Goal: Task Accomplishment & Management: Use online tool/utility

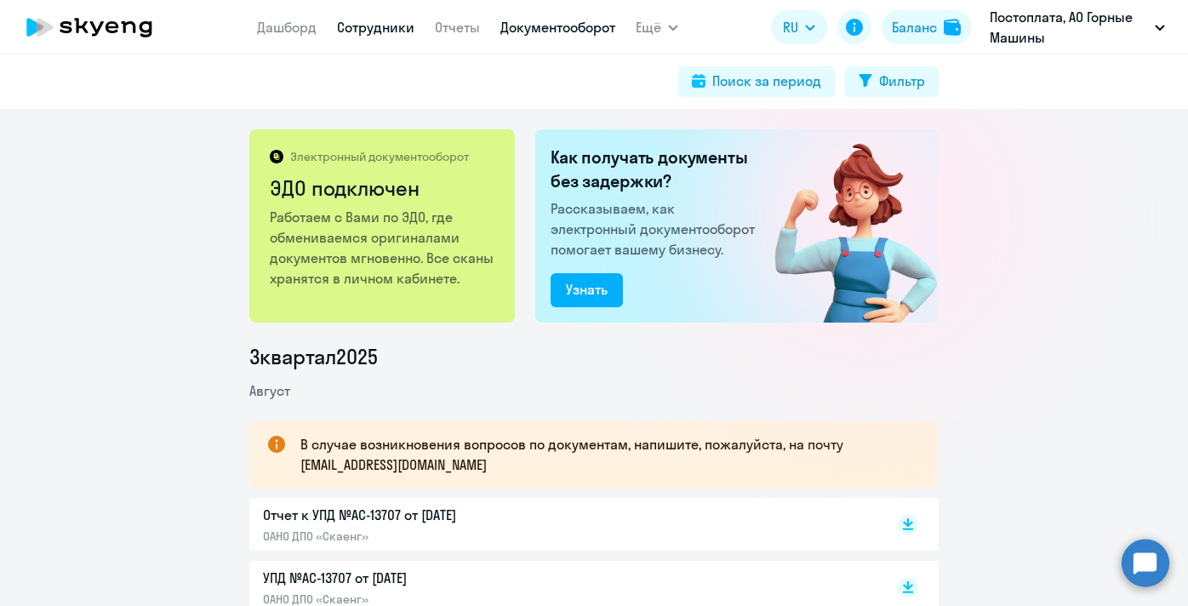
click at [399, 24] on link "Сотрудники" at bounding box center [375, 27] width 77 height 17
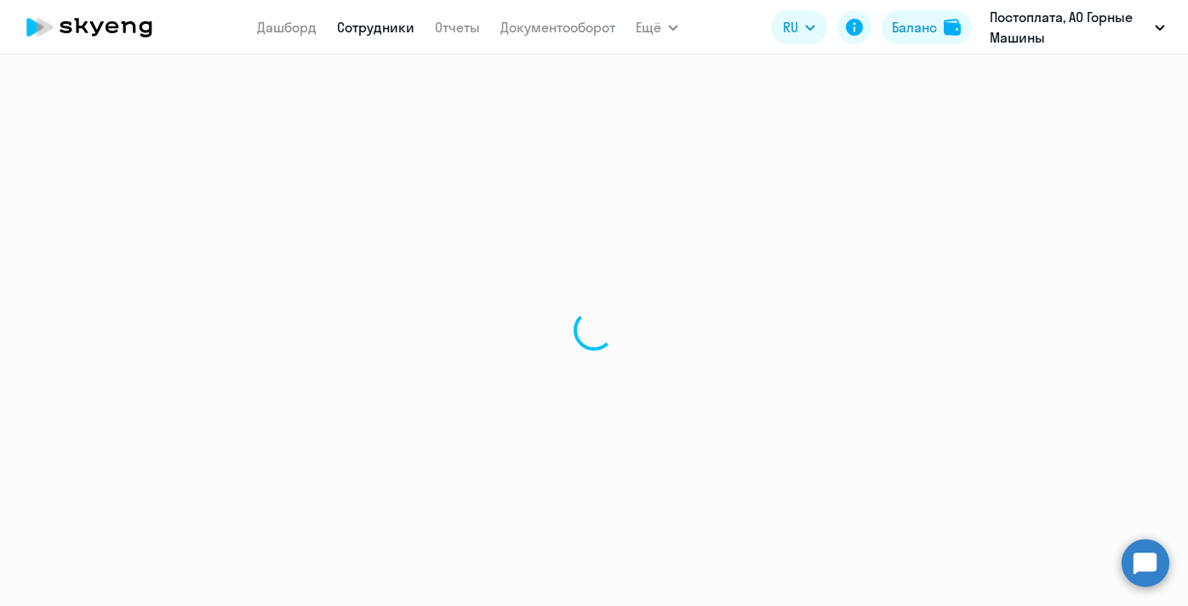
select select "30"
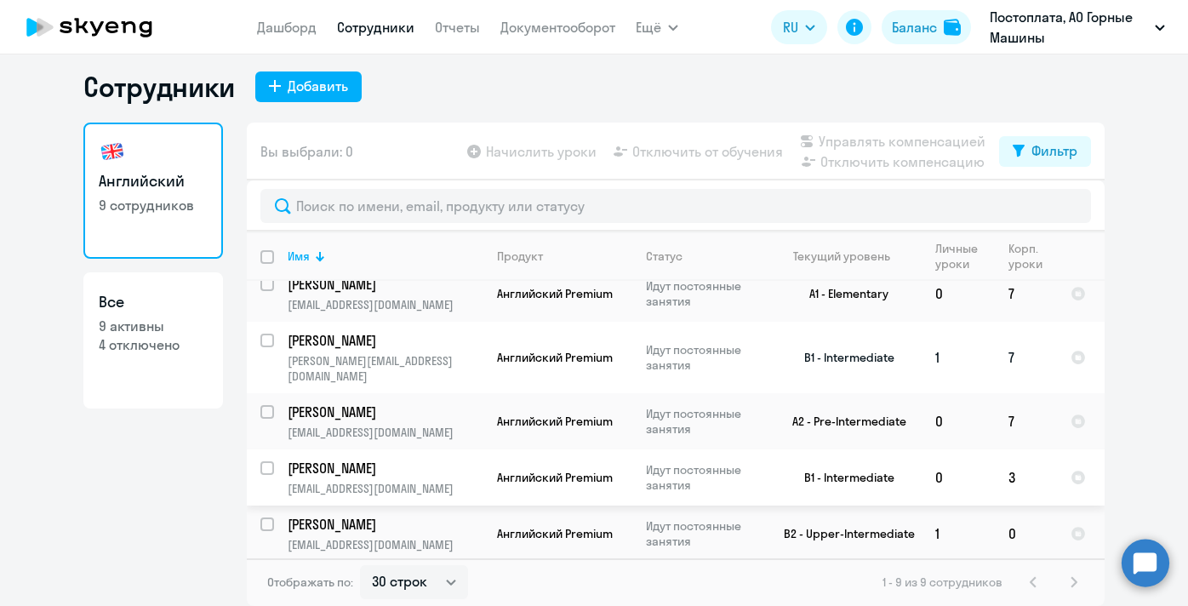
scroll to position [224, 0]
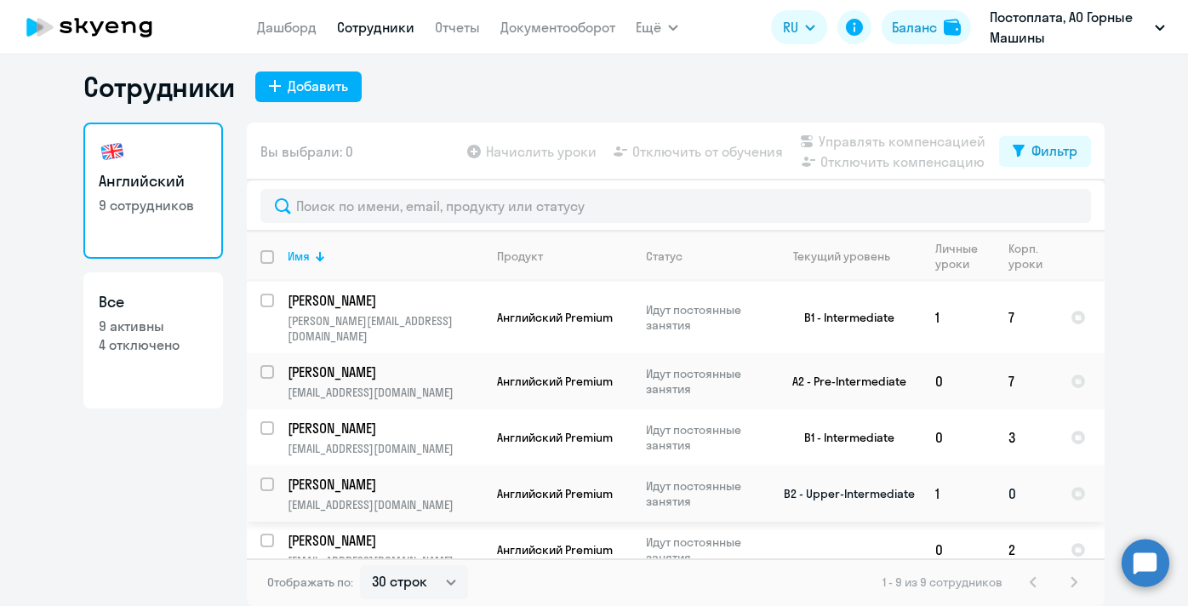
click at [274, 467] on td "[PERSON_NAME] [PERSON_NAME][EMAIL_ADDRESS][DOMAIN_NAME]" at bounding box center [378, 493] width 209 height 56
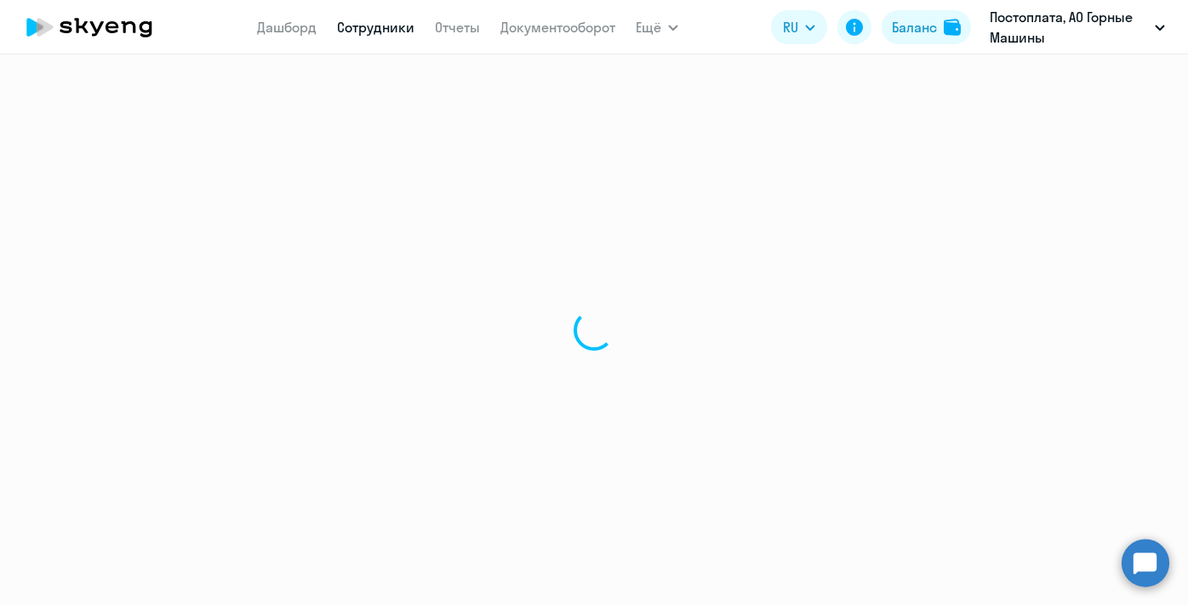
select select "english"
select select "30"
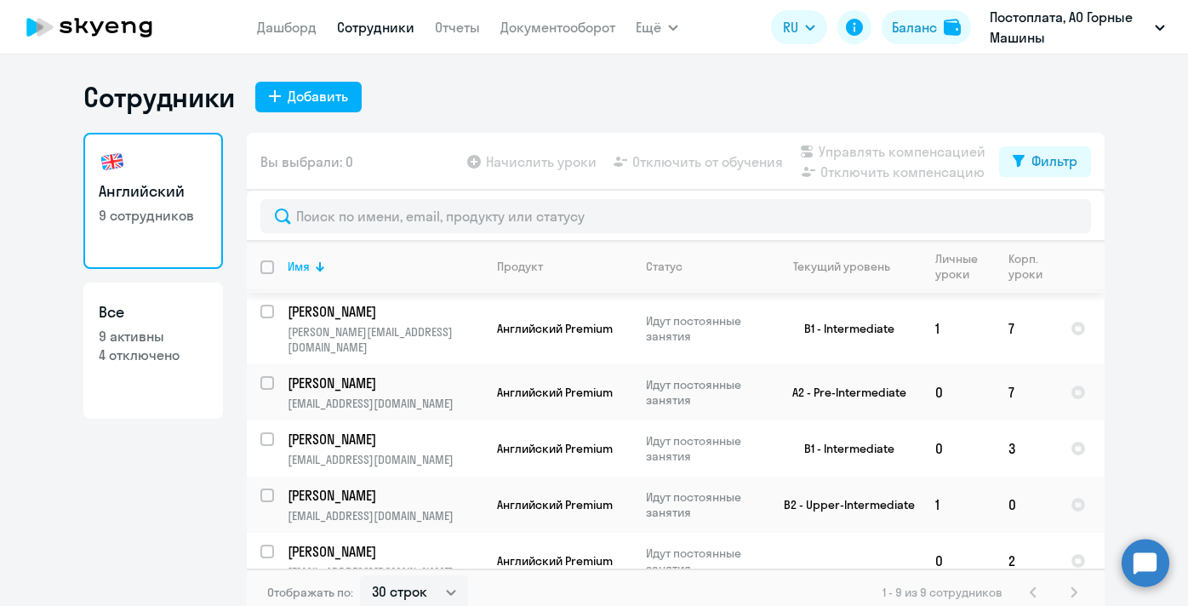
scroll to position [224, 0]
click at [265, 488] on input "select row 24017322" at bounding box center [277, 505] width 34 height 34
checkbox input "true"
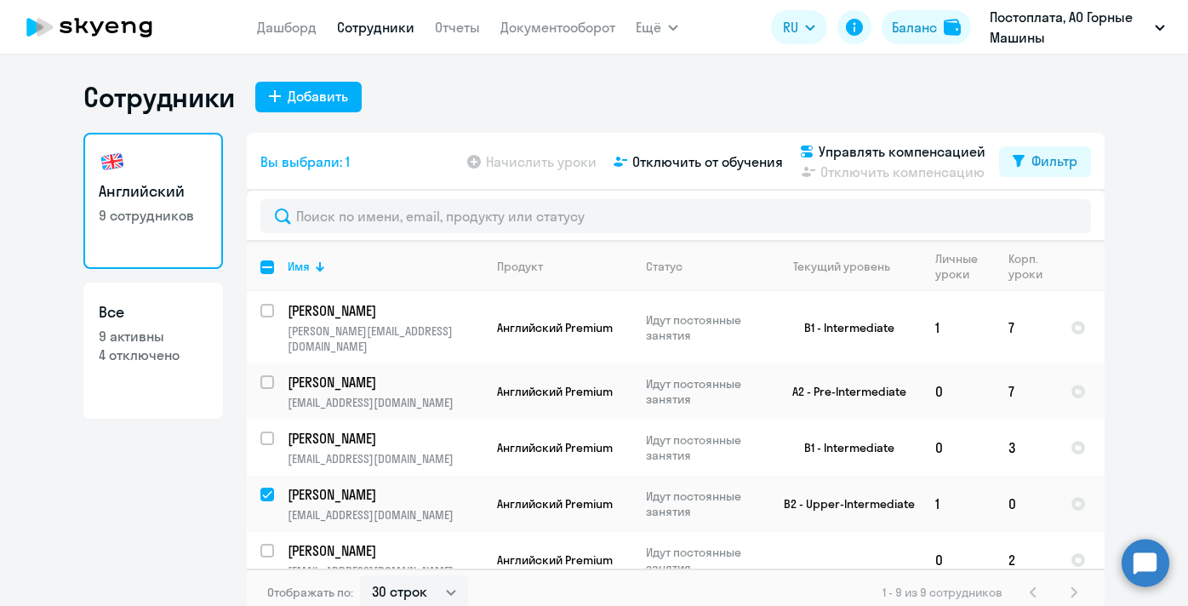
click at [557, 164] on app-table-action-button "Начислить уроки" at bounding box center [530, 161] width 133 height 20
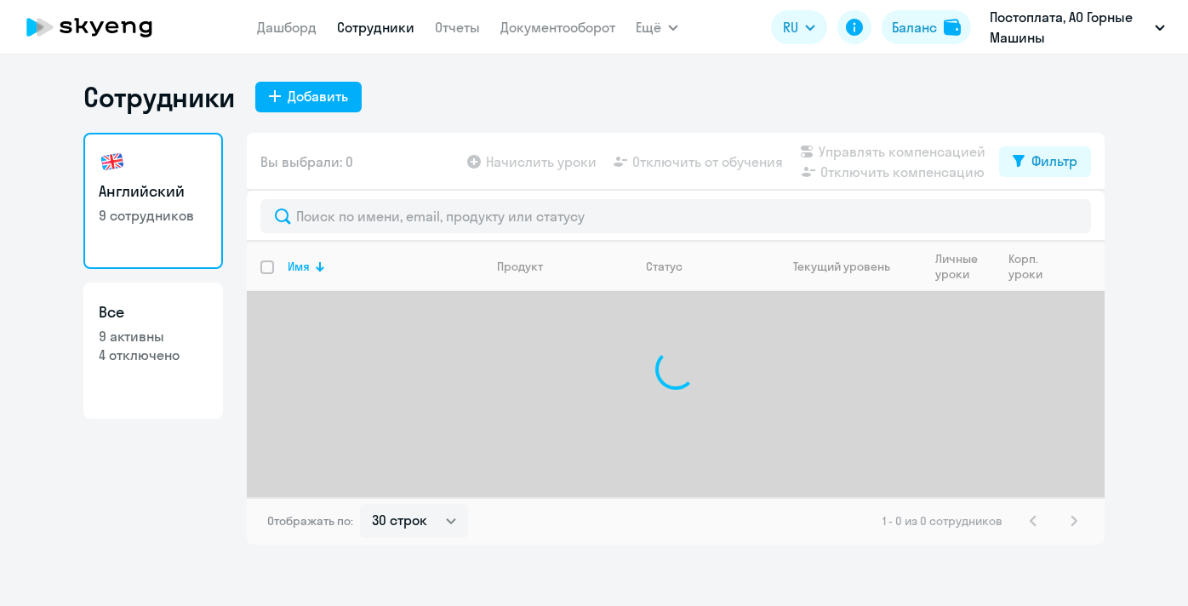
select select "30"
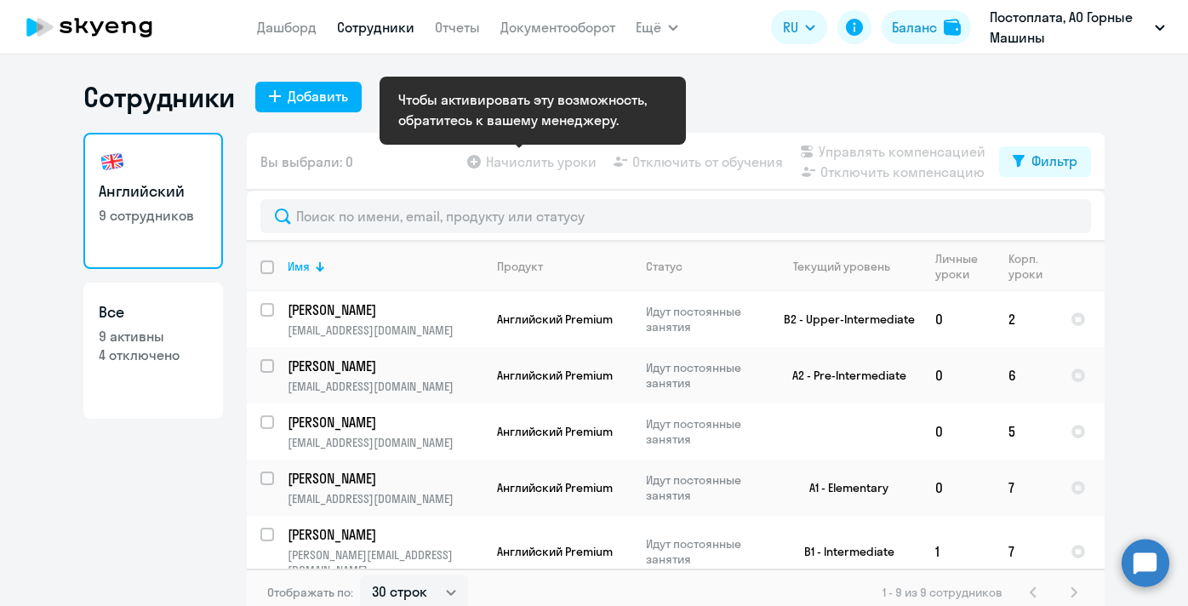
click at [560, 164] on app-table-action-button "Начислить уроки" at bounding box center [530, 161] width 133 height 20
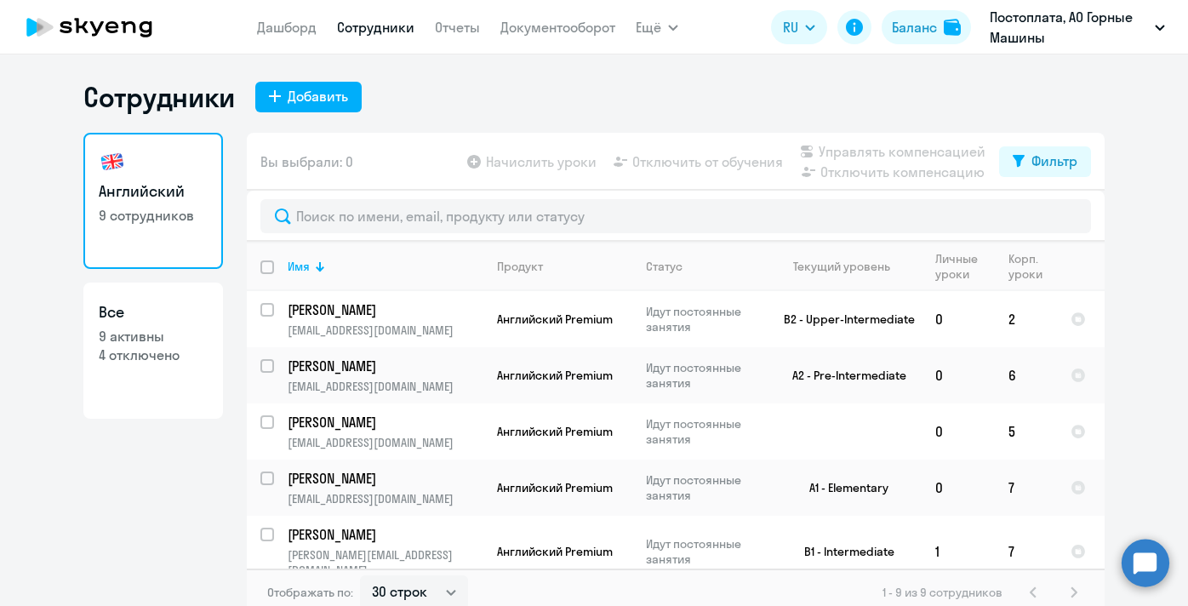
select select "30"
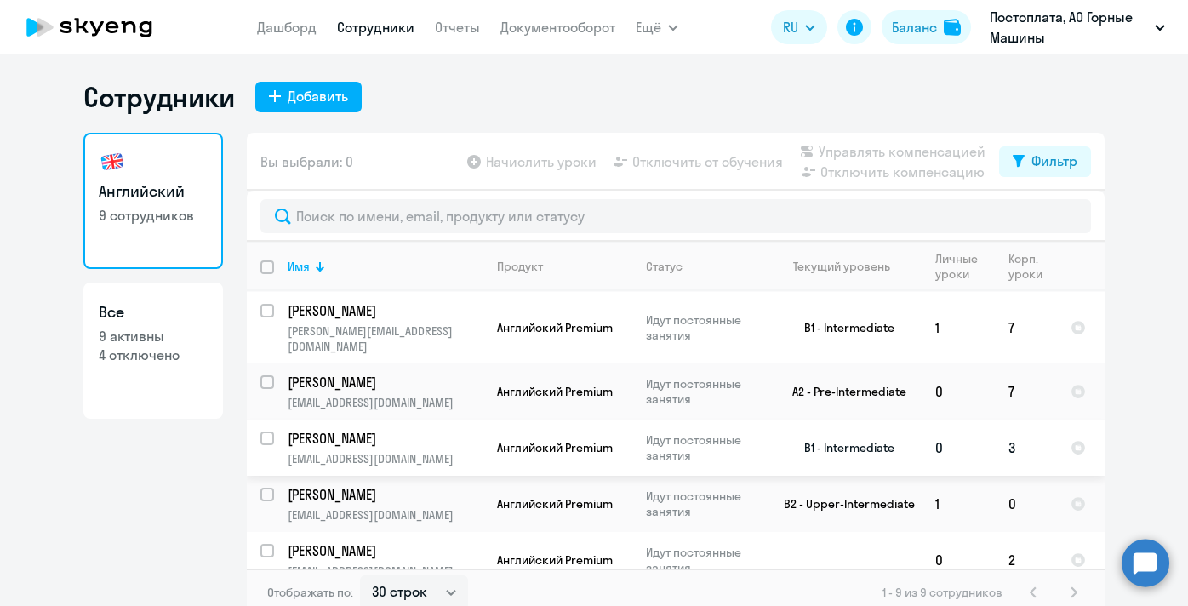
scroll to position [10, 0]
